Goal: Check status

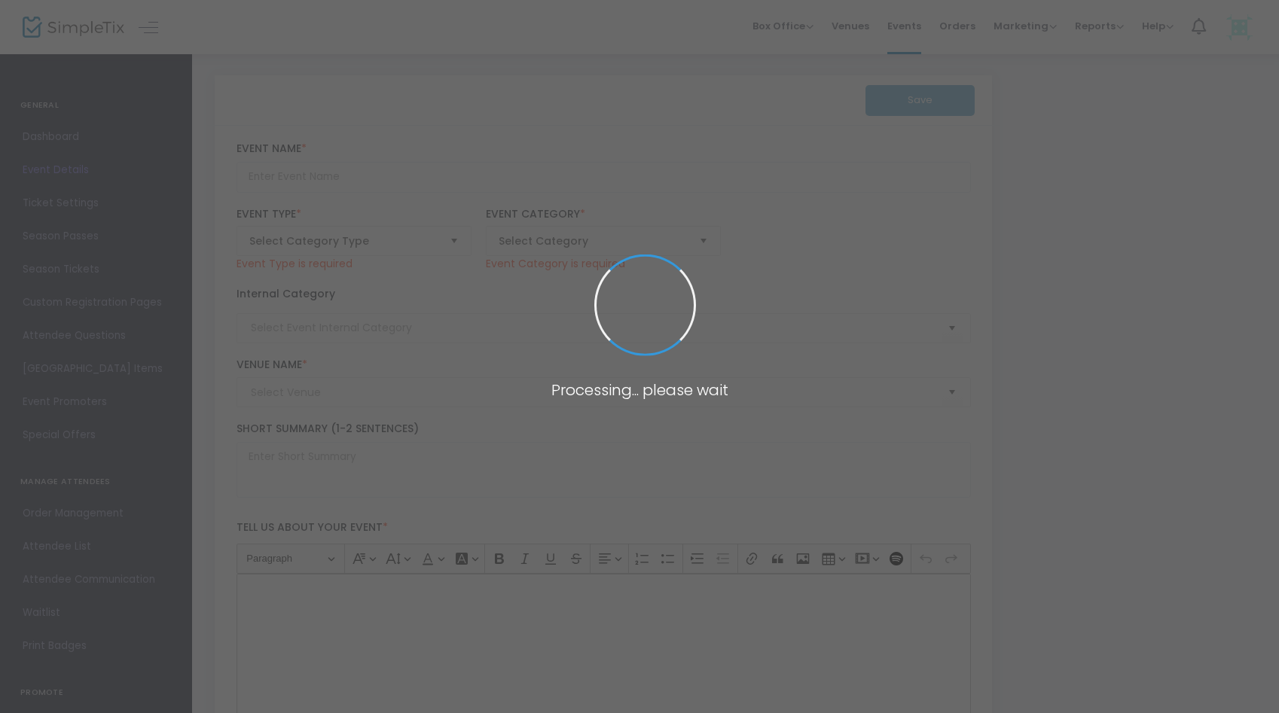
type input "Wedding Tasting with Crafted Catering & Events at June Farms!"
type textarea "Join us for an Exclusive Wedding Tasting hosted by Crafted Catering and Events …"
type input "8.000 %"
type input "Register Now"
type input "June Farms"
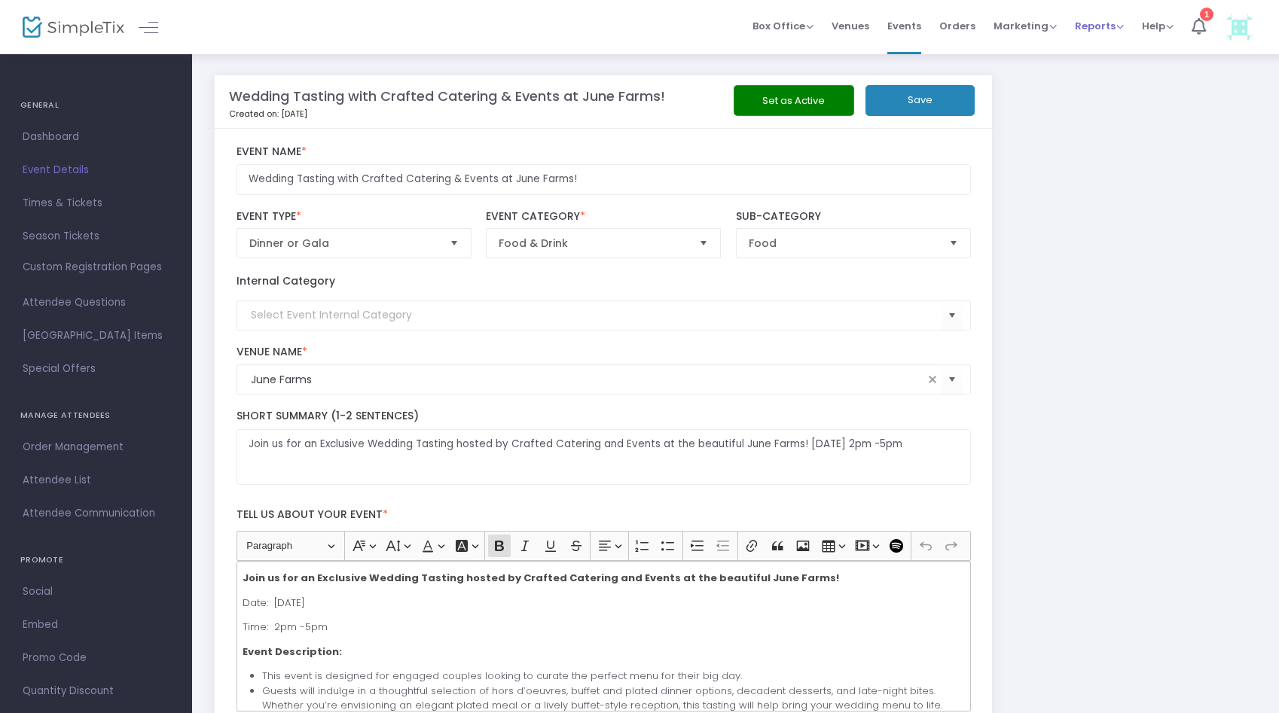
click at [1084, 17] on span "Reports Analytics Sales Reports Download" at bounding box center [1099, 26] width 49 height 38
click at [1085, 25] on span "Reports" at bounding box center [1099, 26] width 49 height 14
click at [1090, 78] on li "Sales Reports" at bounding box center [1124, 80] width 98 height 29
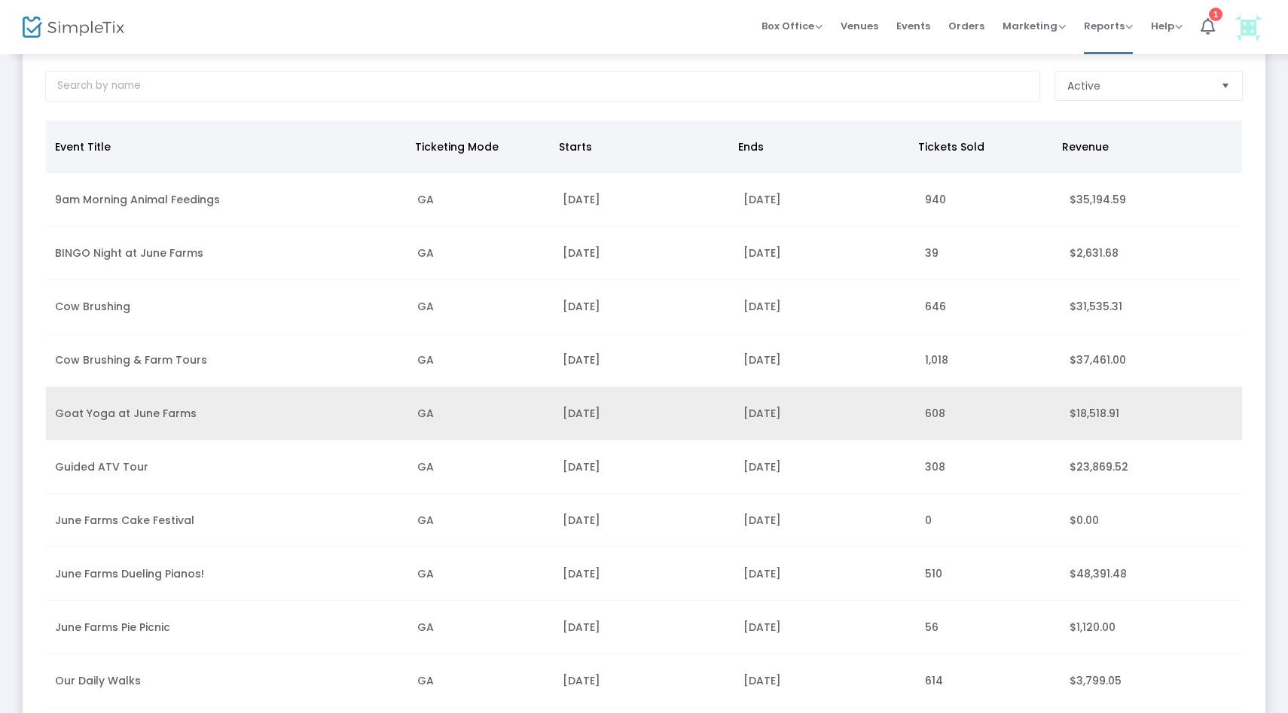
scroll to position [87, 0]
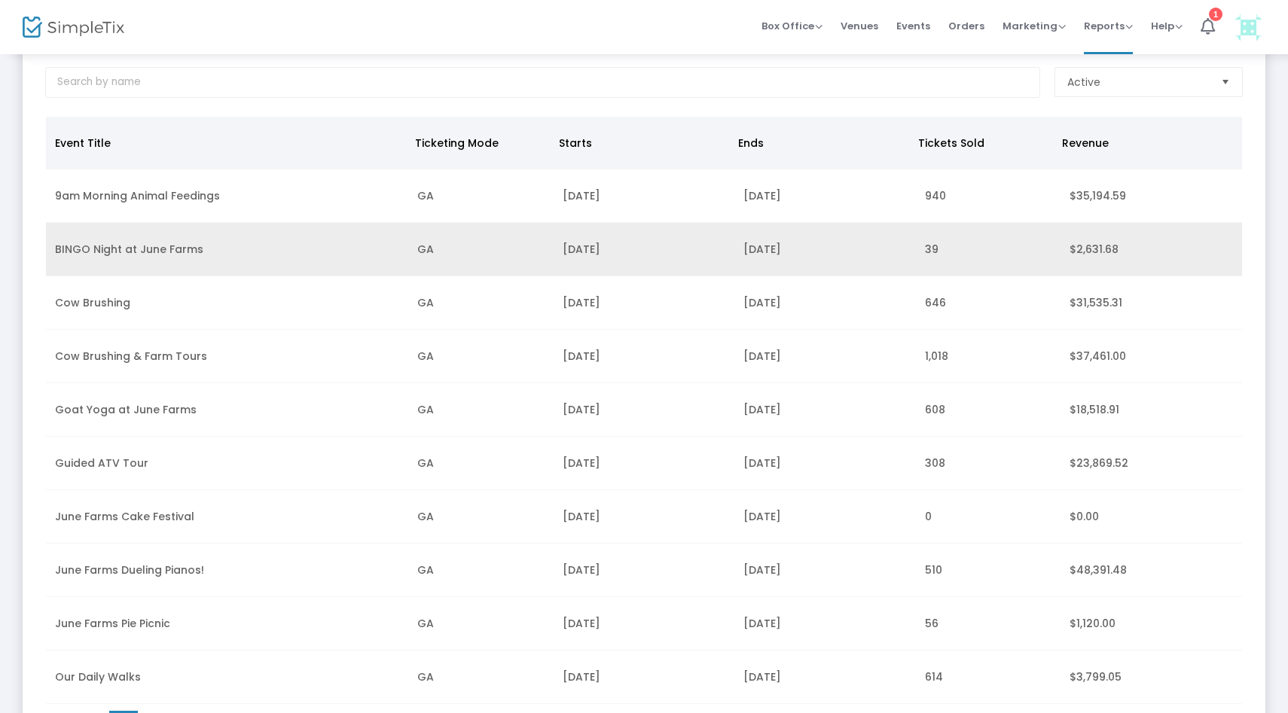
click at [194, 251] on td "BINGO Night at June Farms" at bounding box center [227, 249] width 362 height 53
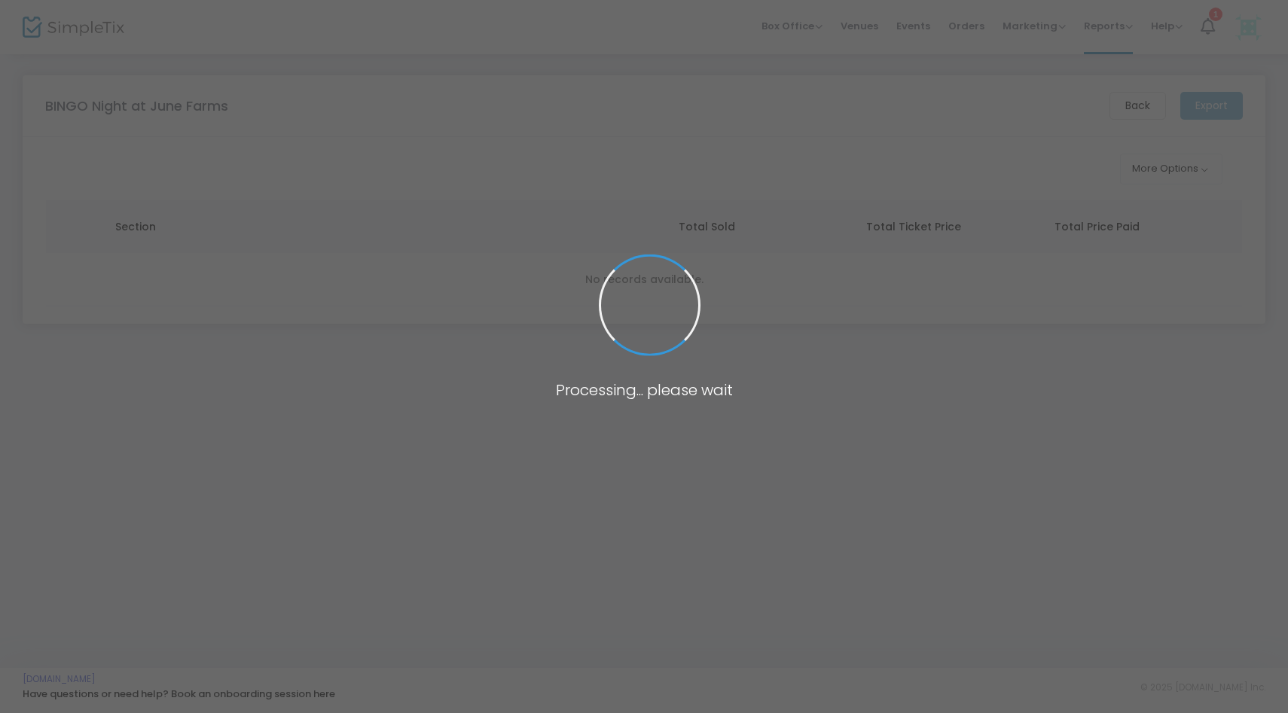
scroll to position [0, 0]
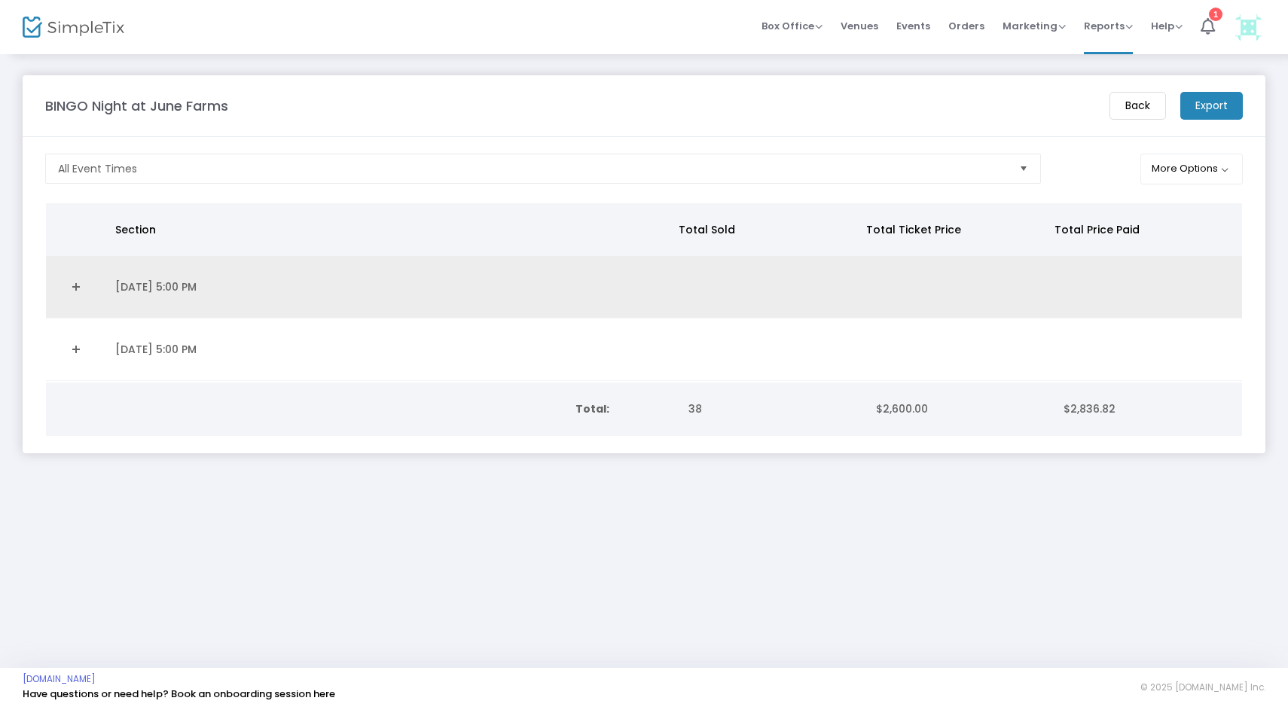
click at [203, 294] on td "[DATE] 5:00 PM" at bounding box center [390, 287] width 568 height 62
